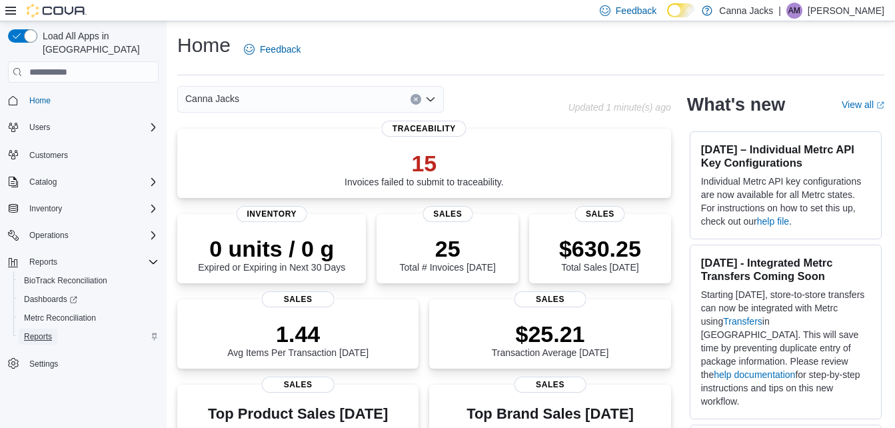
click at [33, 331] on span "Reports" at bounding box center [38, 336] width 28 height 11
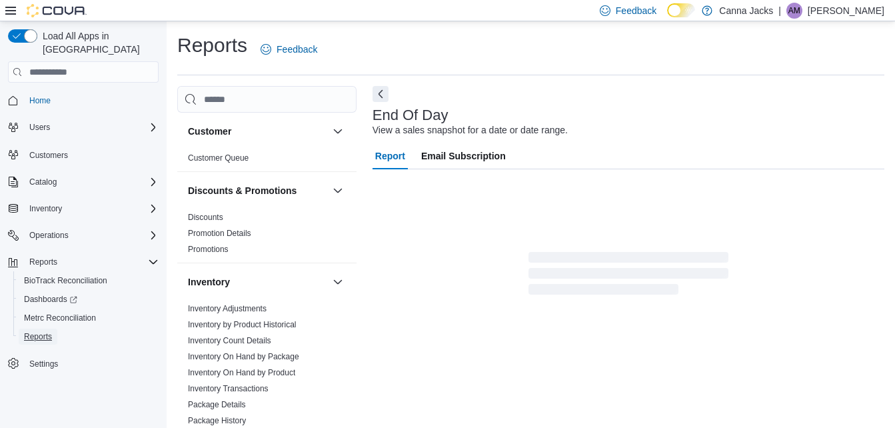
scroll to position [17, 0]
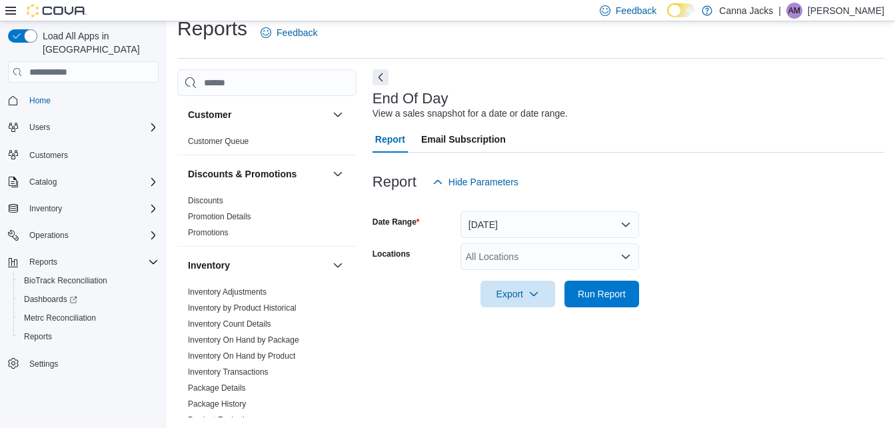
click at [486, 256] on div "All Locations" at bounding box center [549, 256] width 179 height 27
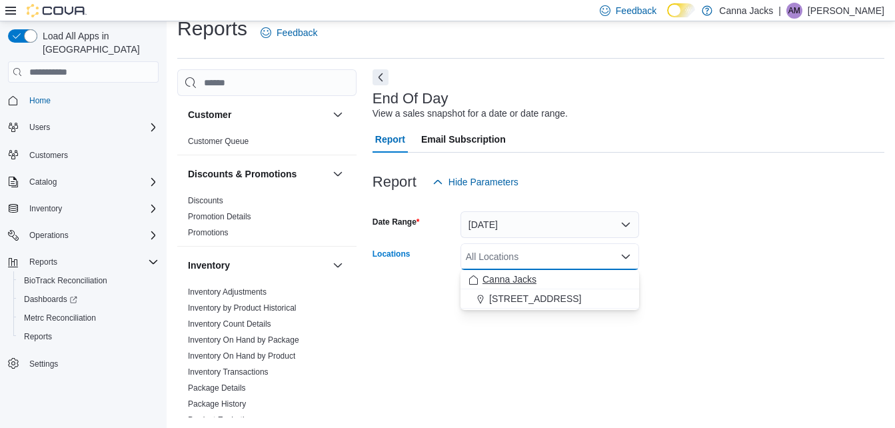
click at [497, 279] on span "Canna Jacks" at bounding box center [509, 279] width 54 height 13
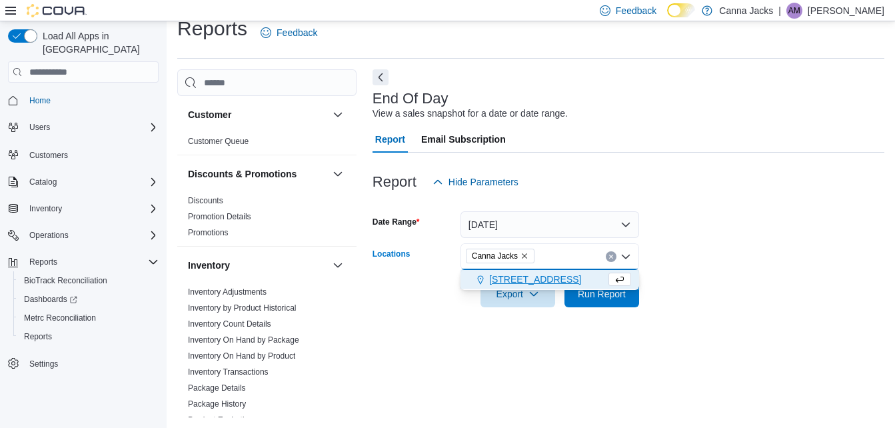
click at [498, 281] on span "10001 US Hwy 59" at bounding box center [535, 279] width 92 height 13
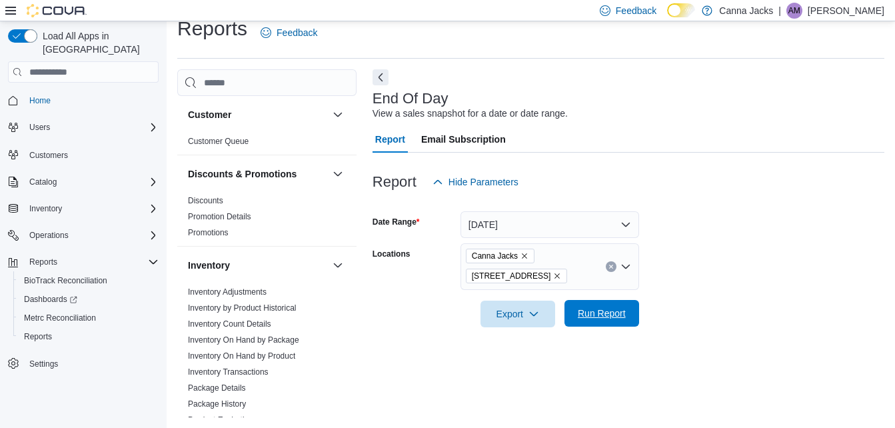
click at [590, 315] on span "Run Report" at bounding box center [602, 313] width 48 height 13
